Goal: Information Seeking & Learning: Learn about a topic

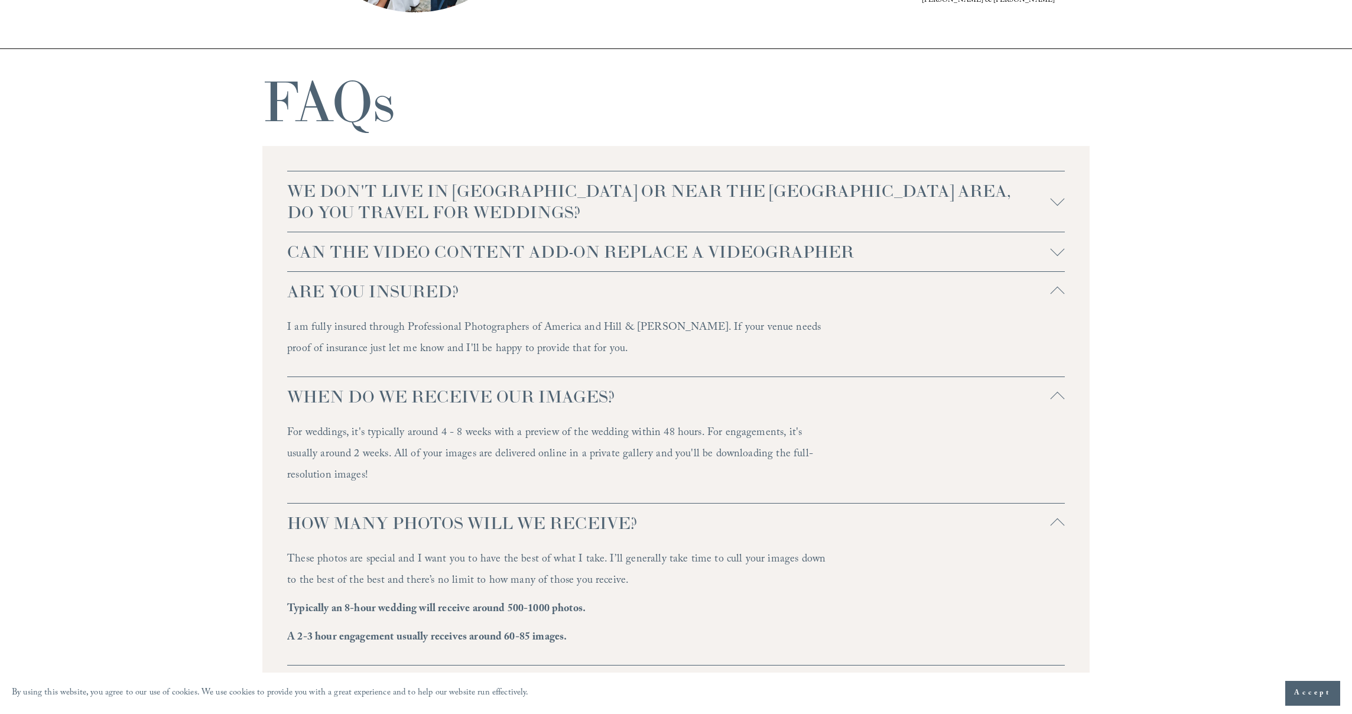
scroll to position [2680, 0]
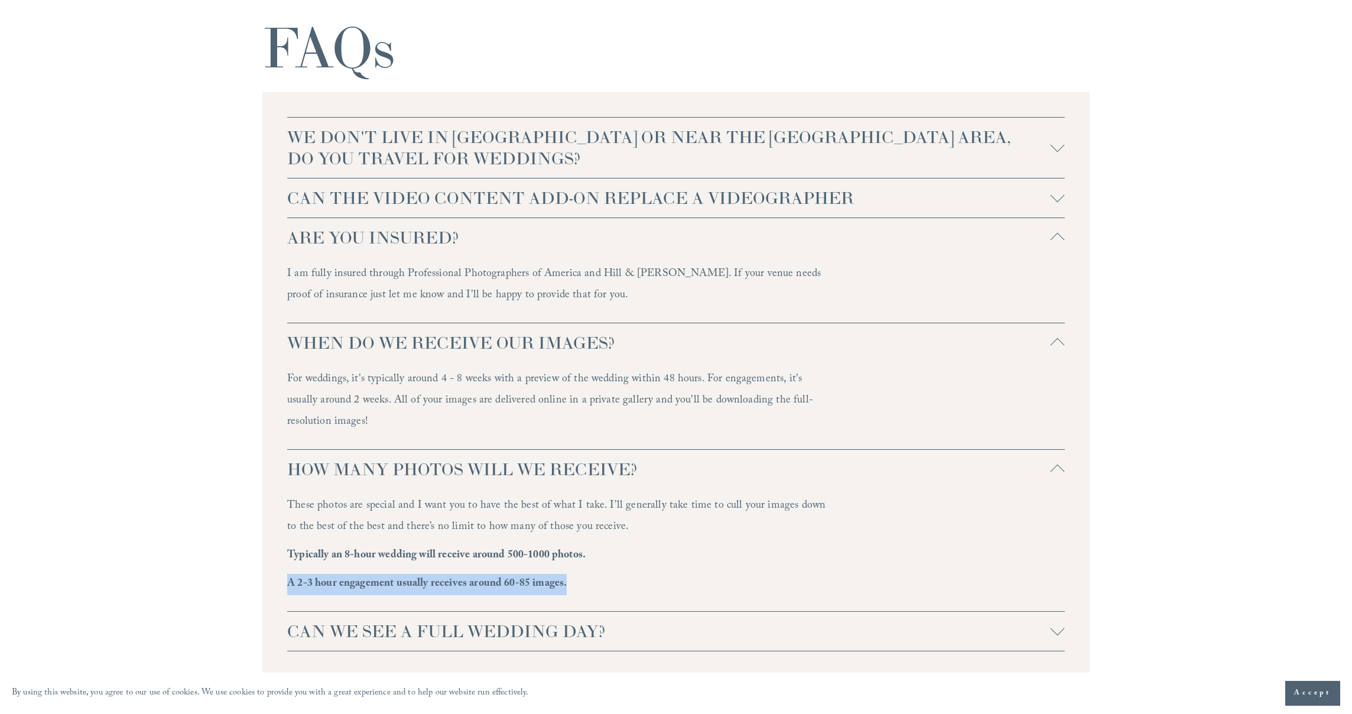
drag, startPoint x: 288, startPoint y: 583, endPoint x: 584, endPoint y: 589, distance: 296.2
click at [584, 589] on p "A 2-3 hour engagement usually receives around 60-85 images." at bounding box center [559, 584] width 544 height 21
click at [333, 557] on strong "Typically an 8-hour wedding will receive around 500-1000 photos." at bounding box center [436, 556] width 298 height 18
drag, startPoint x: 287, startPoint y: 552, endPoint x: 593, endPoint y: 554, distance: 305.5
click at [593, 554] on p "Typically an 8-hour wedding will receive around 500-1000 photos." at bounding box center [559, 555] width 544 height 21
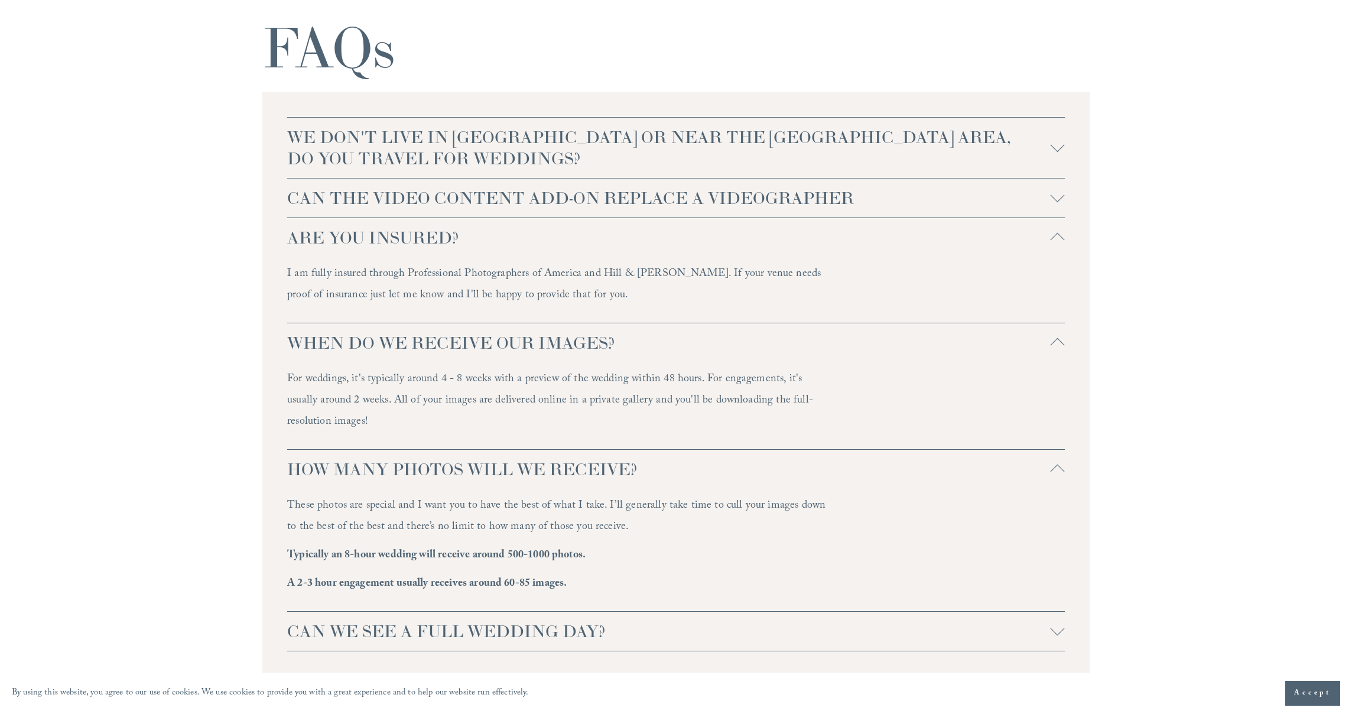
copy strong "Typically an 8-hour wedding will receive around 500-1000 photos."
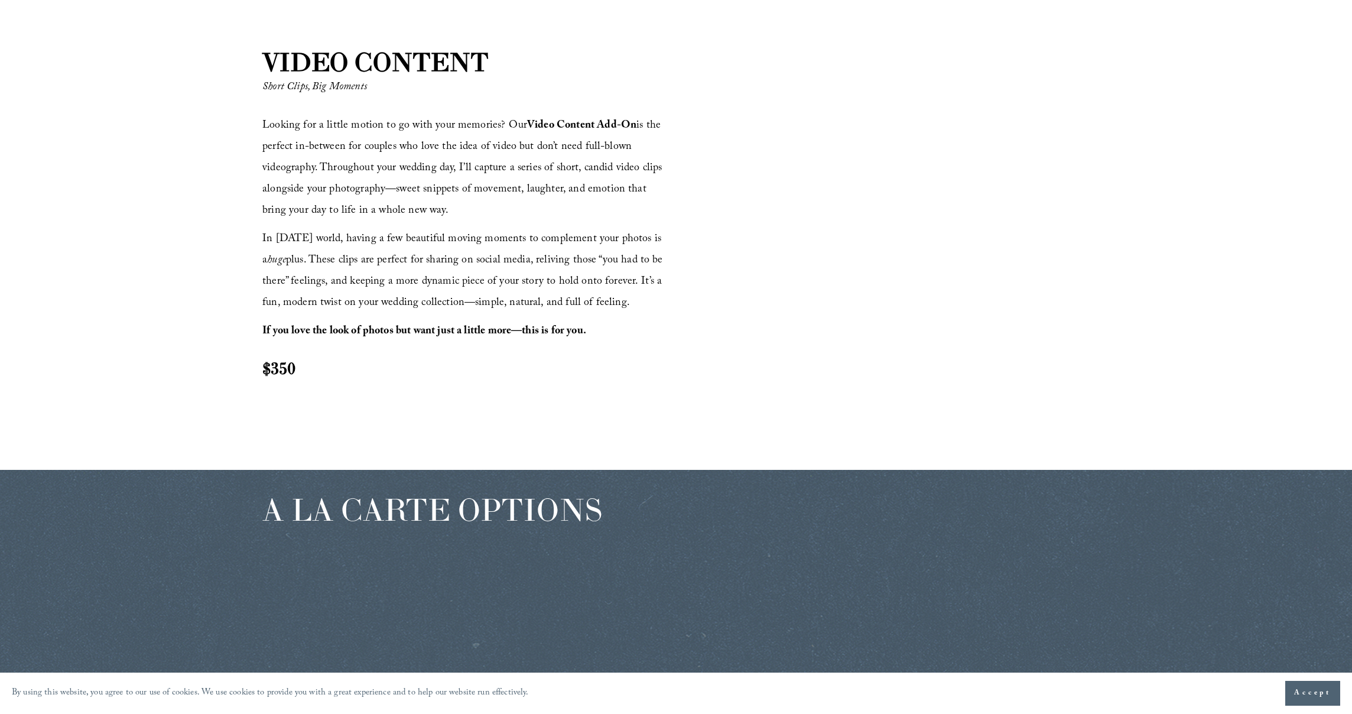
scroll to position [1692, 0]
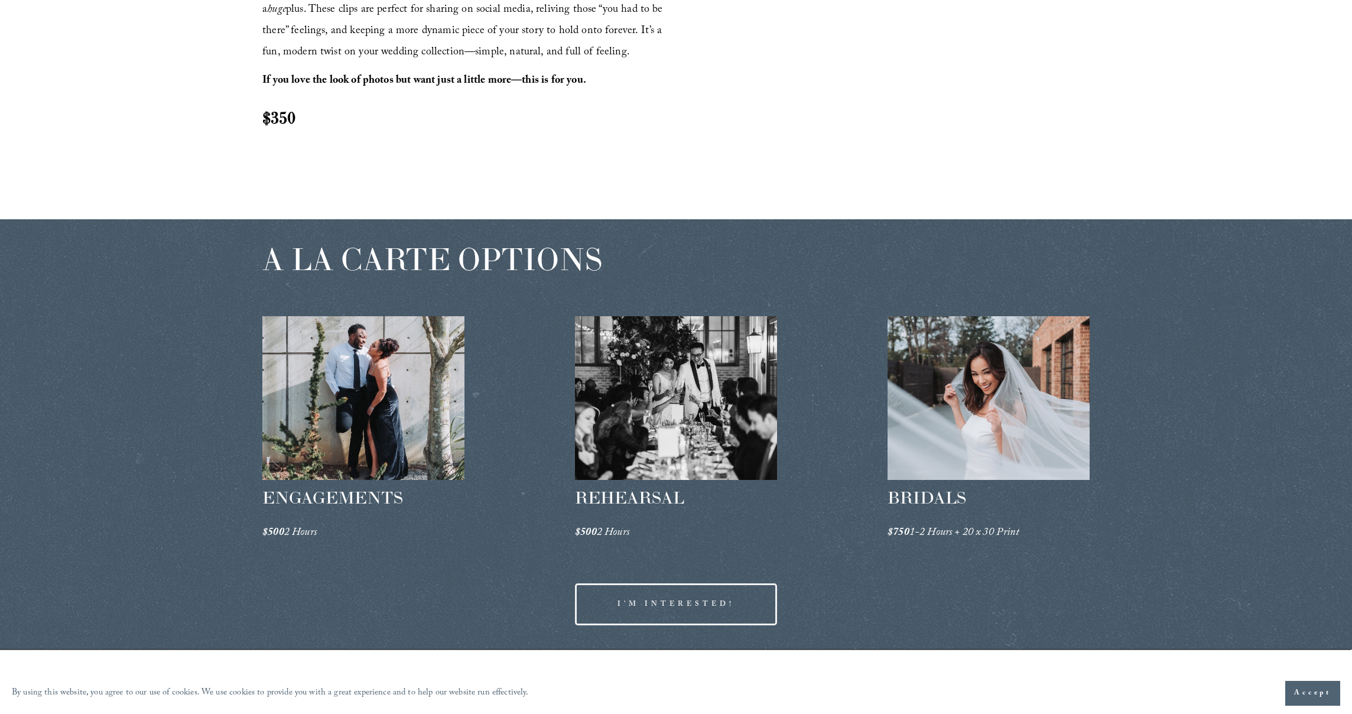
click at [353, 421] on div at bounding box center [363, 398] width 202 height 164
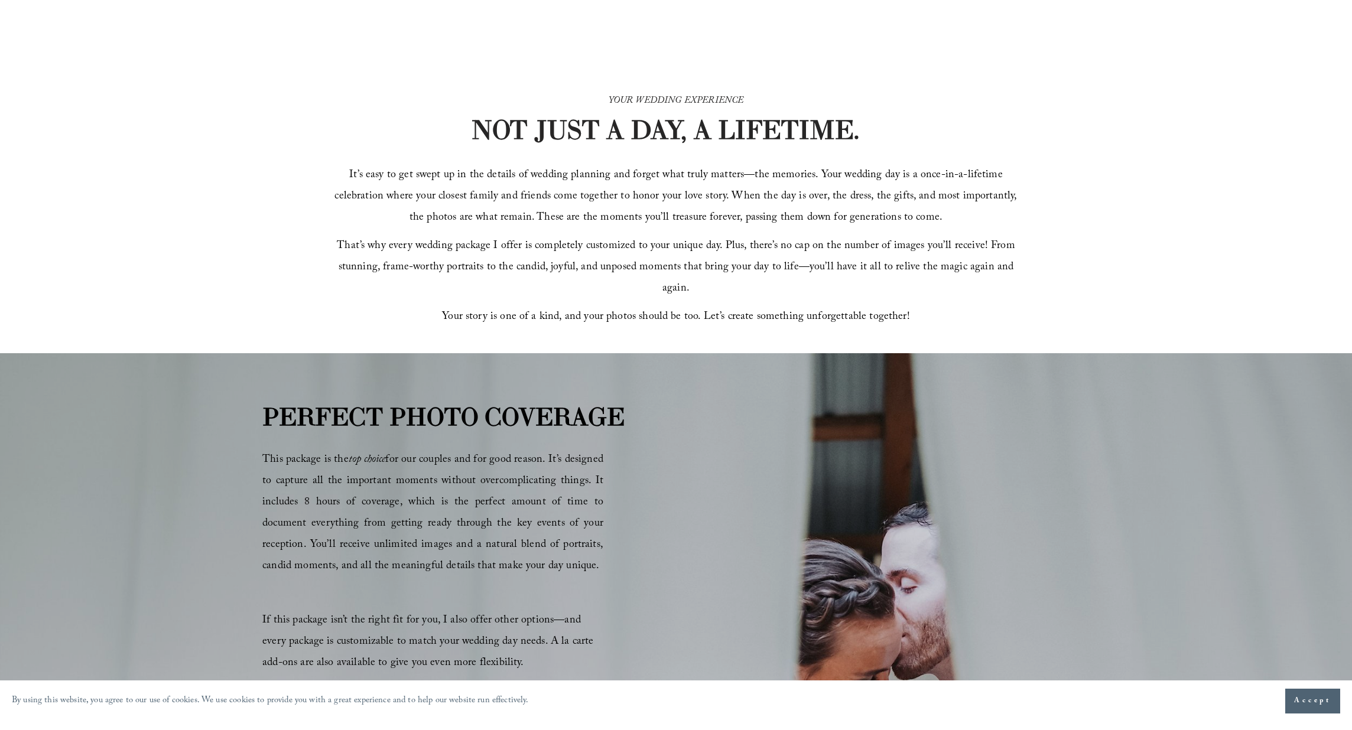
scroll to position [385, 0]
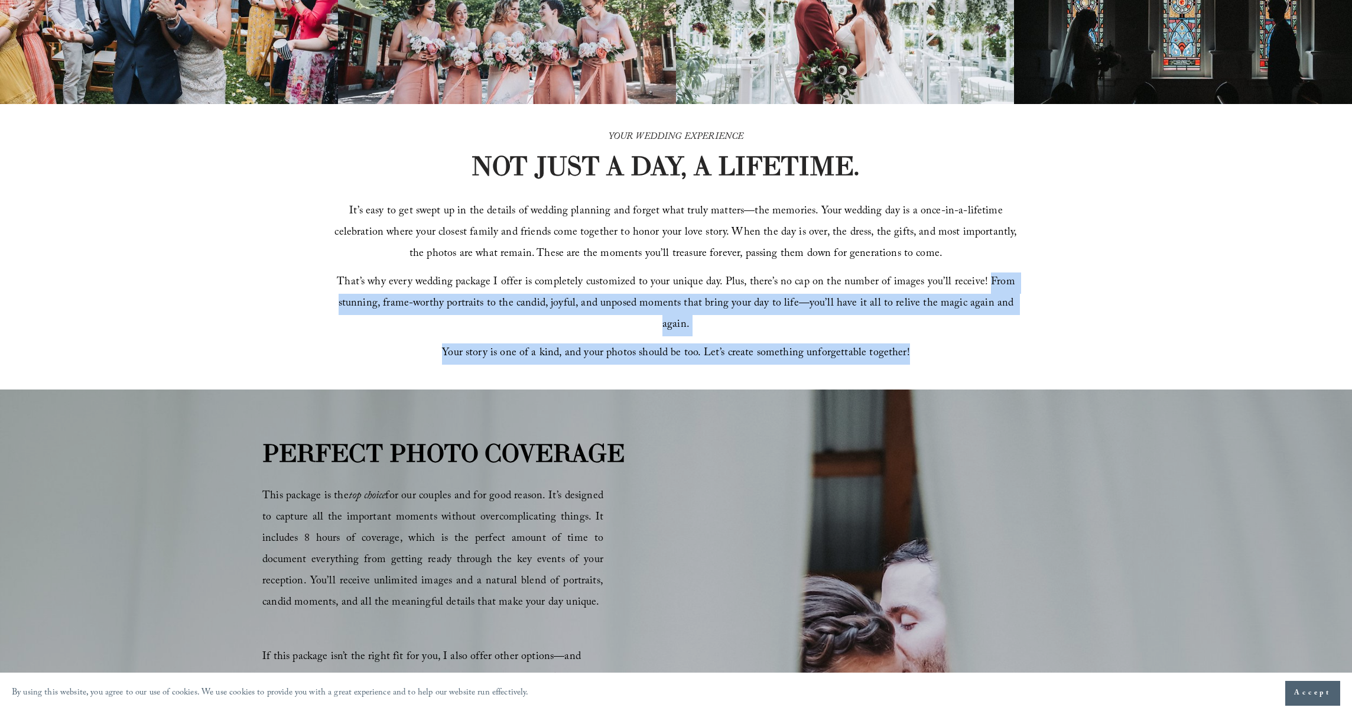
drag, startPoint x: 983, startPoint y: 291, endPoint x: 910, endPoint y: 336, distance: 86.0
click at [910, 336] on div "It’s easy to get swept up in the details of wedding planning and forget what tr…" at bounding box center [676, 283] width 688 height 163
copy div "From stunning, frame-worthy portraits to the candid, joyful, and unposed moment…"
